Goal: Task Accomplishment & Management: Use online tool/utility

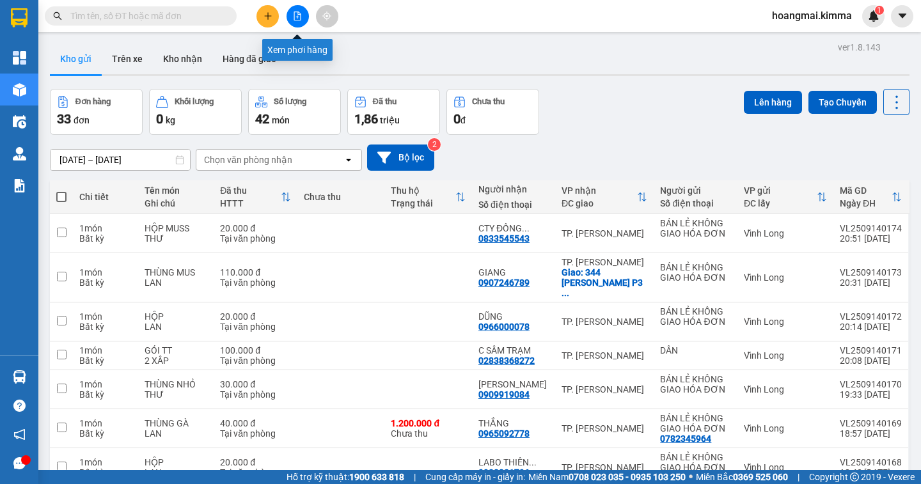
click at [302, 15] on button at bounding box center [298, 16] width 22 height 22
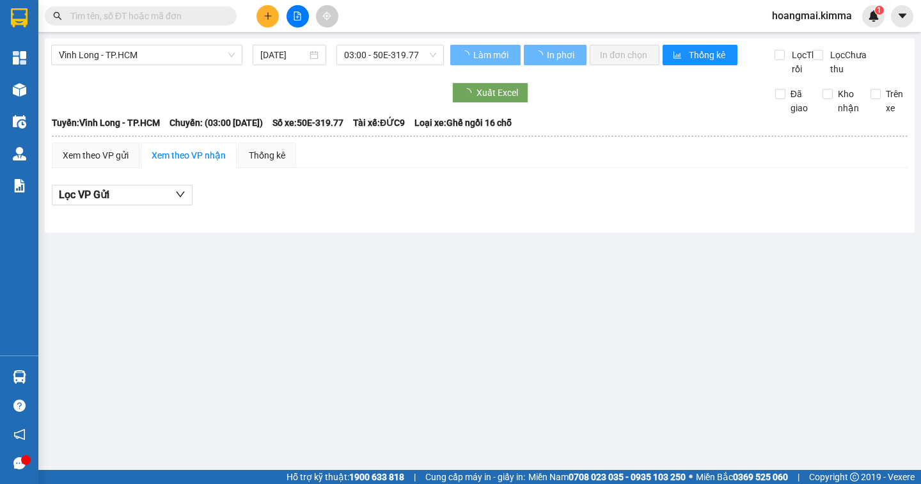
type input "[DATE]"
